Goal: Obtain resource: Download file/media

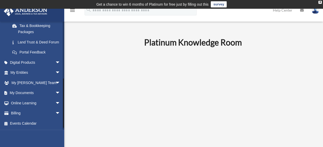
scroll to position [126, 0]
click at [38, 94] on link "My Documents arrow_drop_down" at bounding box center [36, 93] width 64 height 10
click at [55, 93] on span "arrow_drop_down" at bounding box center [60, 93] width 10 height 11
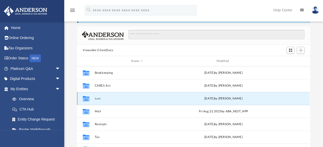
click at [109, 98] on button "Law" at bounding box center [137, 98] width 84 height 3
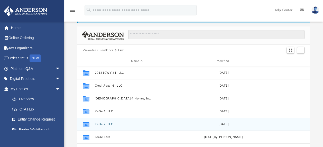
click at [110, 121] on div "Collaborated Folder KeDe 2, LLC [DATE]" at bounding box center [193, 124] width 233 height 13
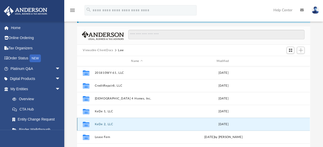
click at [110, 125] on button "KeDe 2, LLC" at bounding box center [137, 124] width 84 height 3
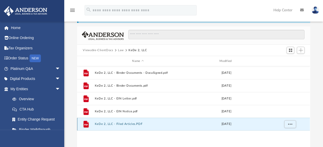
click at [127, 123] on button "KeDe 2, LLC - Filed Articles.PDF" at bounding box center [138, 123] width 86 height 3
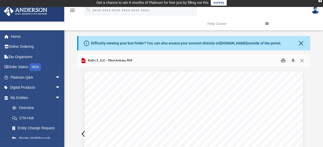
click at [82, 133] on button "Preview" at bounding box center [82, 134] width 11 height 14
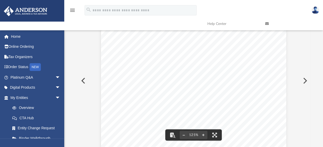
scroll to position [9, 0]
click at [83, 80] on button "Preview" at bounding box center [82, 80] width 11 height 14
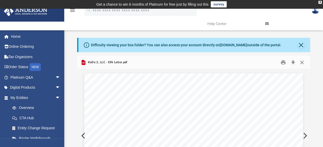
click at [302, 63] on button "Close" at bounding box center [301, 63] width 9 height 8
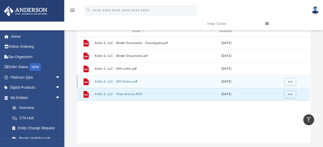
scroll to position [59, 0]
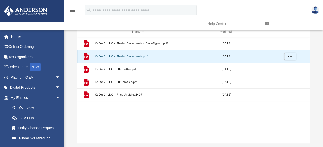
click at [127, 55] on button "KeDe 2, LLC - Binder Documents.pdf" at bounding box center [138, 56] width 86 height 3
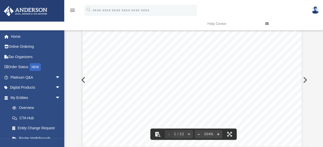
scroll to position [86, 2]
click at [305, 81] on button "Preview" at bounding box center [304, 80] width 11 height 14
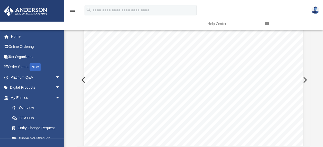
click at [305, 81] on button "Preview" at bounding box center [304, 80] width 11 height 14
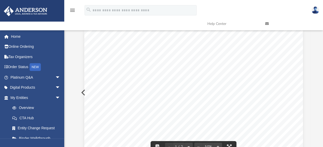
scroll to position [0, 0]
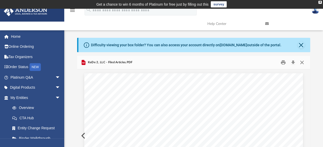
click at [302, 63] on button "Close" at bounding box center [301, 63] width 9 height 8
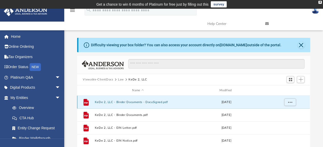
click at [113, 103] on button "KeDe 2, LLC - Binder Documents - DocuSigned.pdf" at bounding box center [138, 101] width 86 height 3
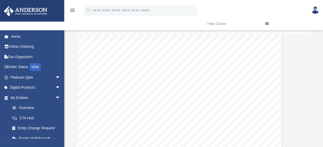
scroll to position [363, 22]
